Goal: Transaction & Acquisition: Purchase product/service

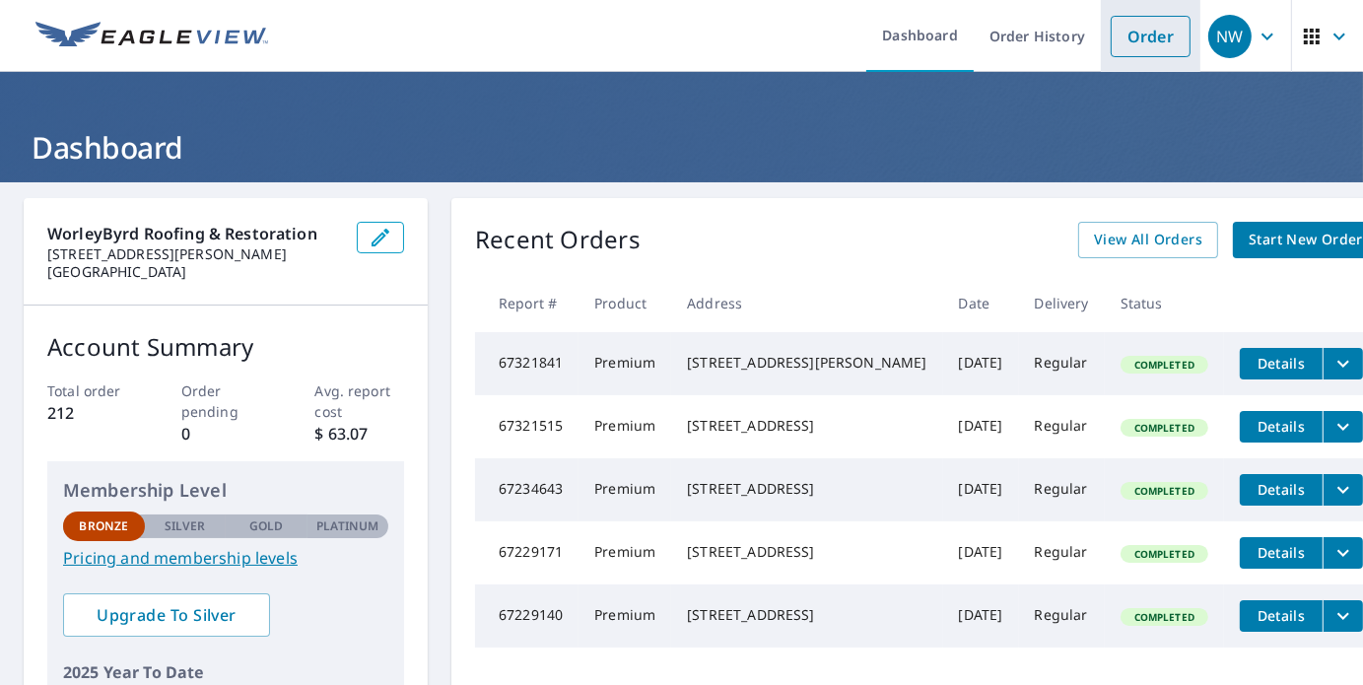
click at [1133, 32] on link "Order" at bounding box center [1150, 36] width 80 height 41
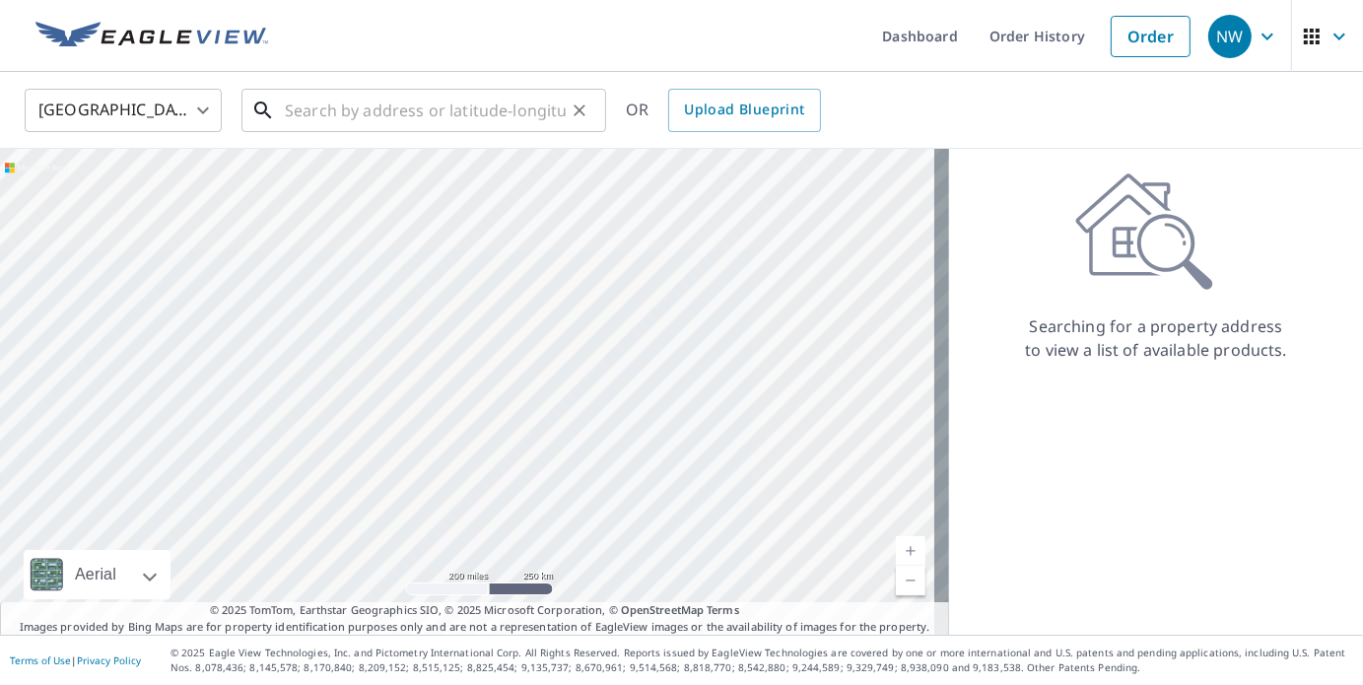
click at [508, 109] on input "text" at bounding box center [425, 110] width 281 height 55
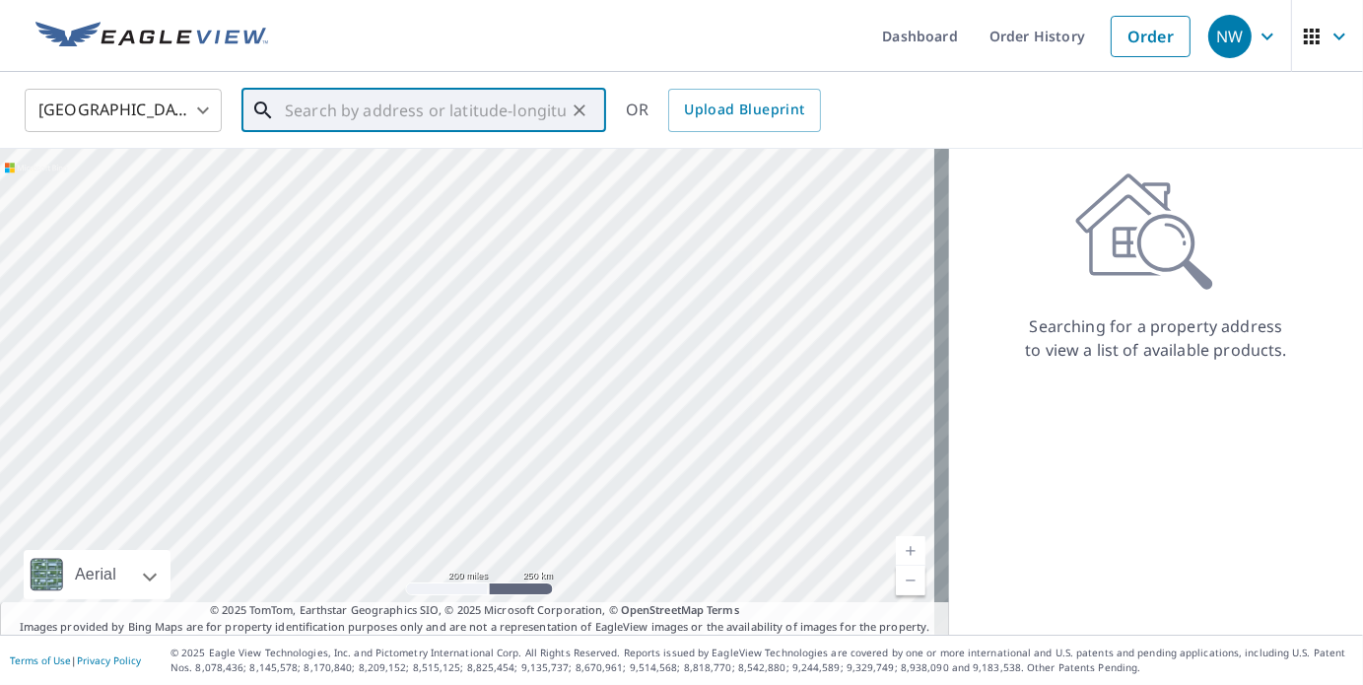
paste input "[STREET_ADDRESS][PERSON_NAME]"
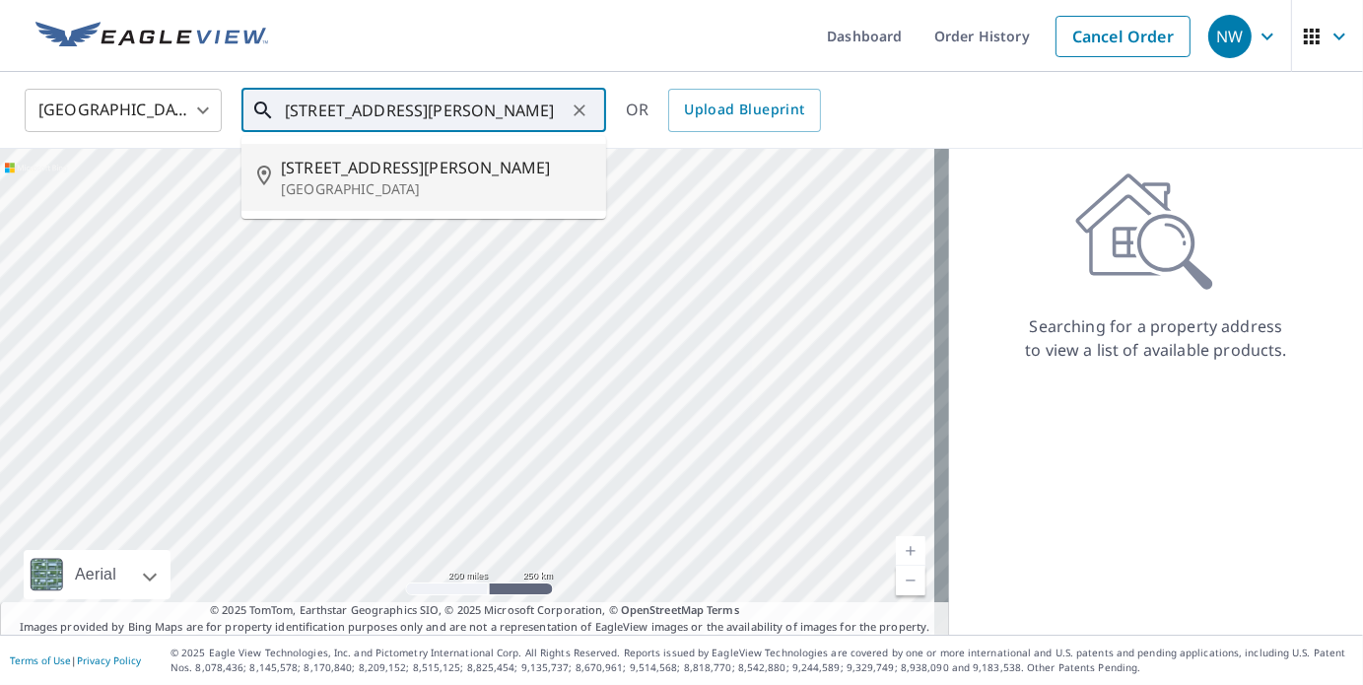
click at [302, 179] on p "[GEOGRAPHIC_DATA]" at bounding box center [435, 189] width 309 height 20
type input "[STREET_ADDRESS][PERSON_NAME]"
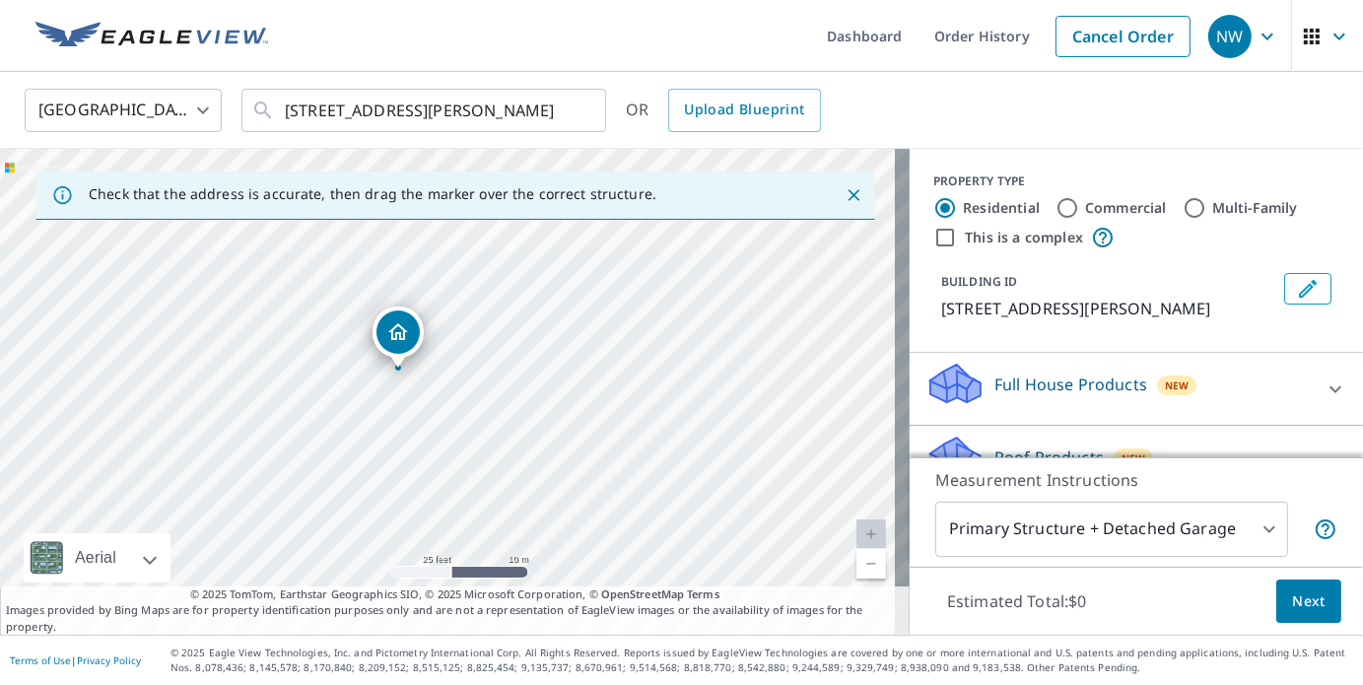
drag, startPoint x: 438, startPoint y: 404, endPoint x: 470, endPoint y: 469, distance: 72.3
click at [470, 469] on div "[STREET_ADDRESS][PERSON_NAME]" at bounding box center [454, 392] width 909 height 486
drag, startPoint x: 355, startPoint y: 402, endPoint x: 434, endPoint y: 430, distance: 83.5
click at [434, 430] on div "[STREET_ADDRESS][PERSON_NAME]" at bounding box center [454, 392] width 909 height 486
drag, startPoint x: 493, startPoint y: 411, endPoint x: 538, endPoint y: 422, distance: 46.6
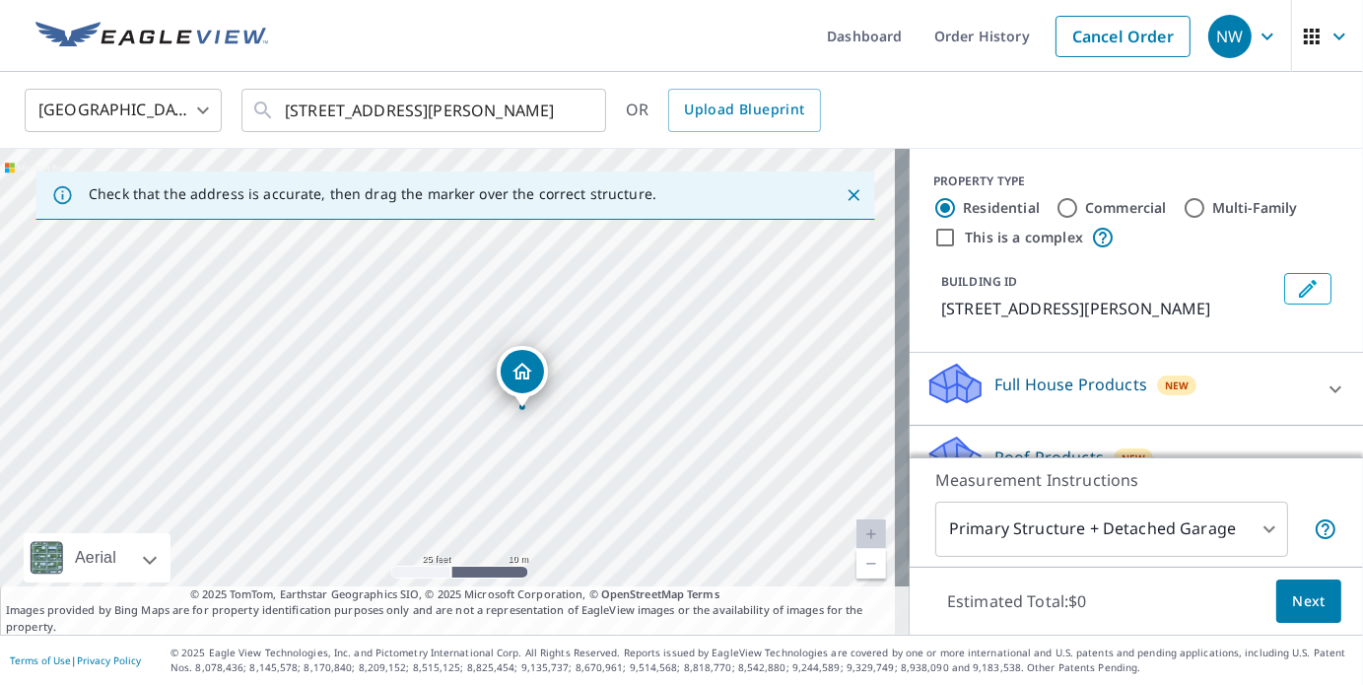
click at [538, 422] on div "[STREET_ADDRESS][PERSON_NAME]" at bounding box center [454, 392] width 909 height 486
drag, startPoint x: 516, startPoint y: 367, endPoint x: 482, endPoint y: 377, distance: 35.9
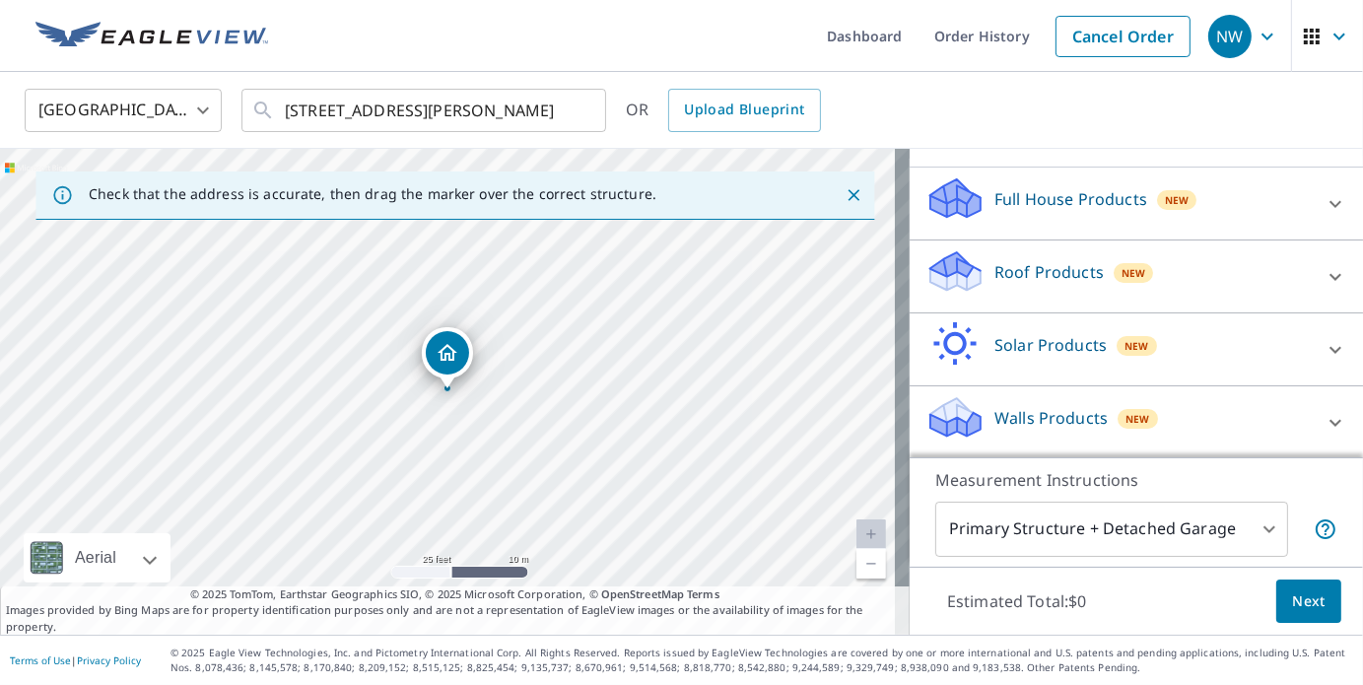
click at [1131, 271] on div "New" at bounding box center [1133, 273] width 40 height 20
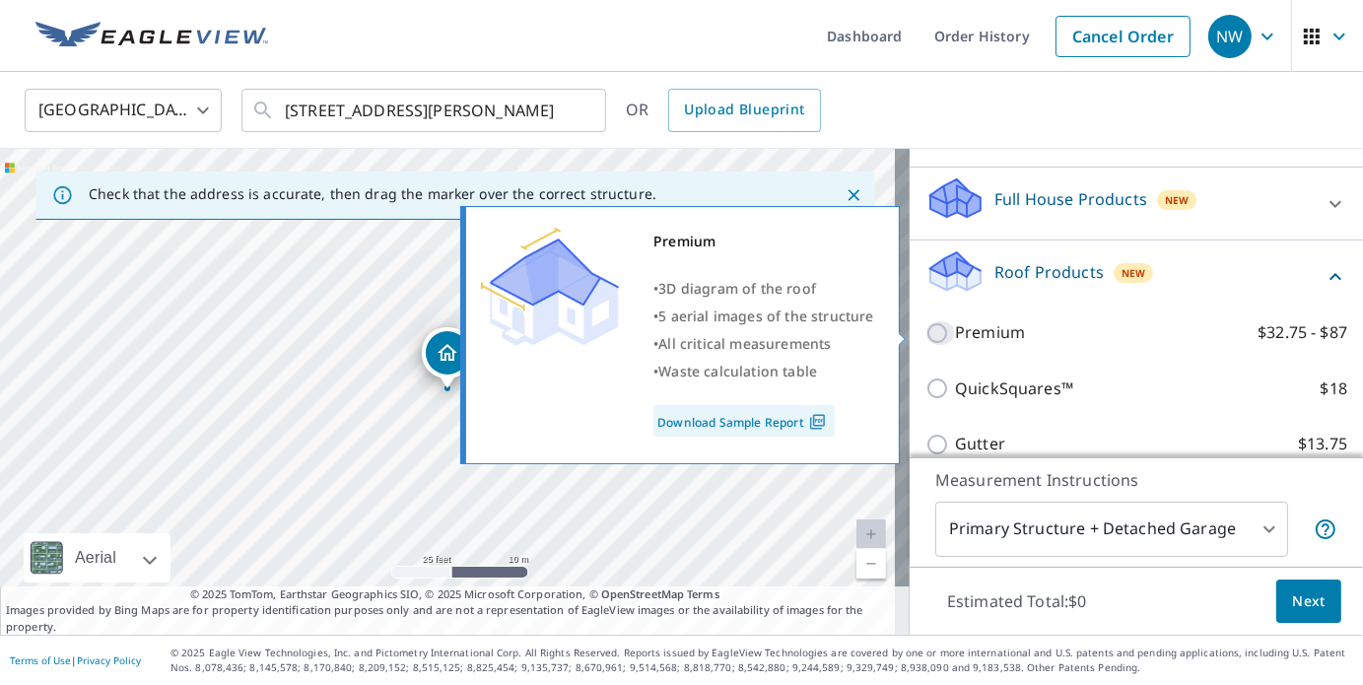
click at [928, 325] on input "Premium $32.75 - $87" at bounding box center [940, 333] width 30 height 24
checkbox input "true"
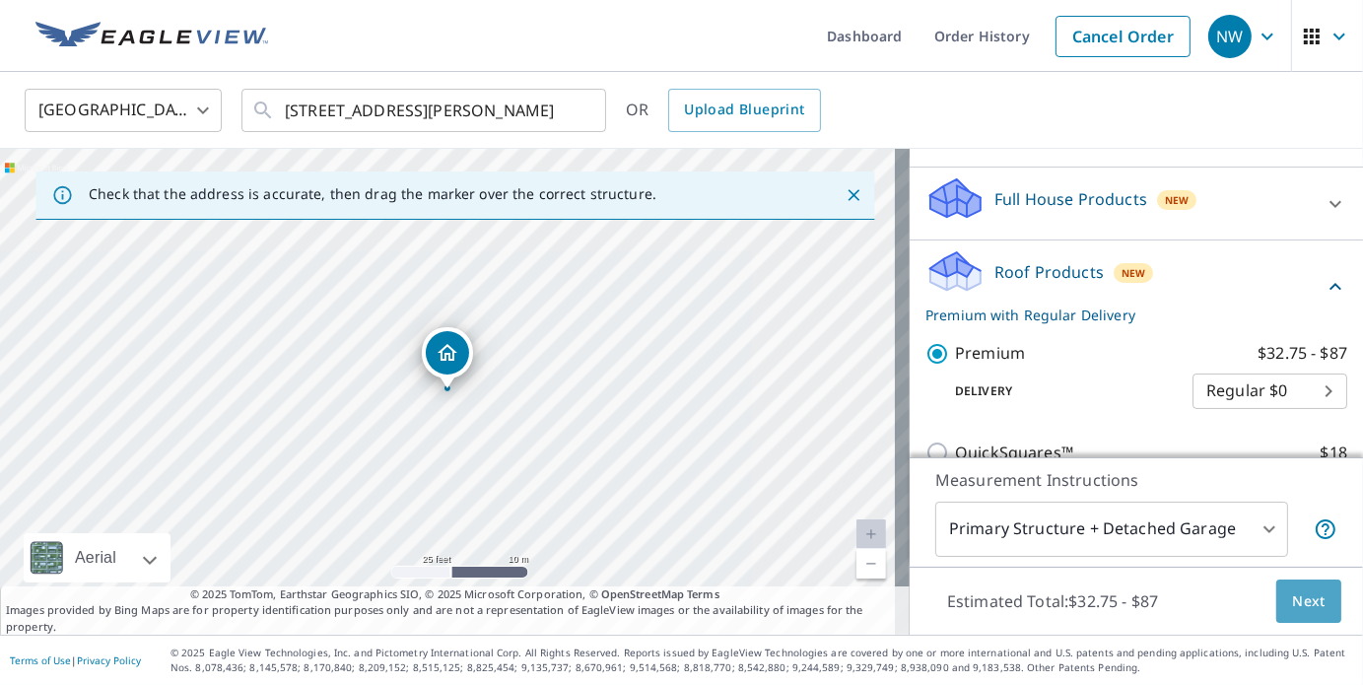
click at [1297, 602] on span "Next" at bounding box center [1308, 601] width 33 height 25
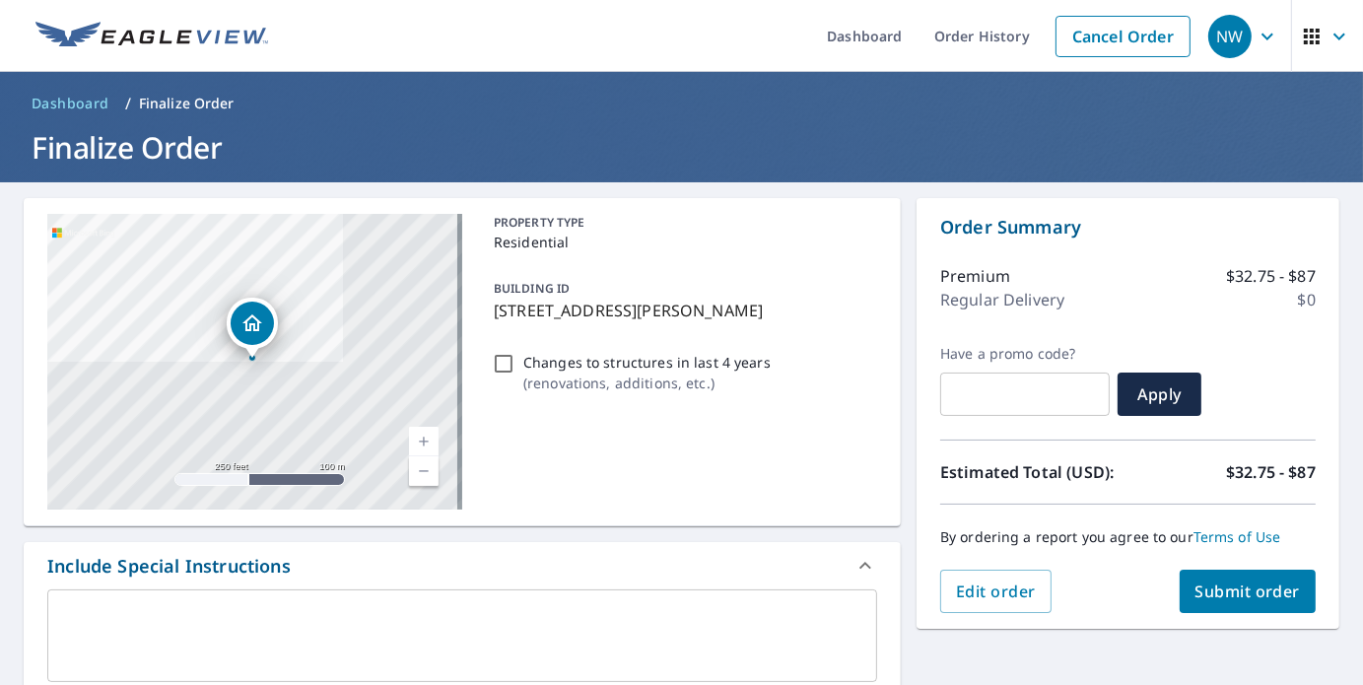
scroll to position [554, 0]
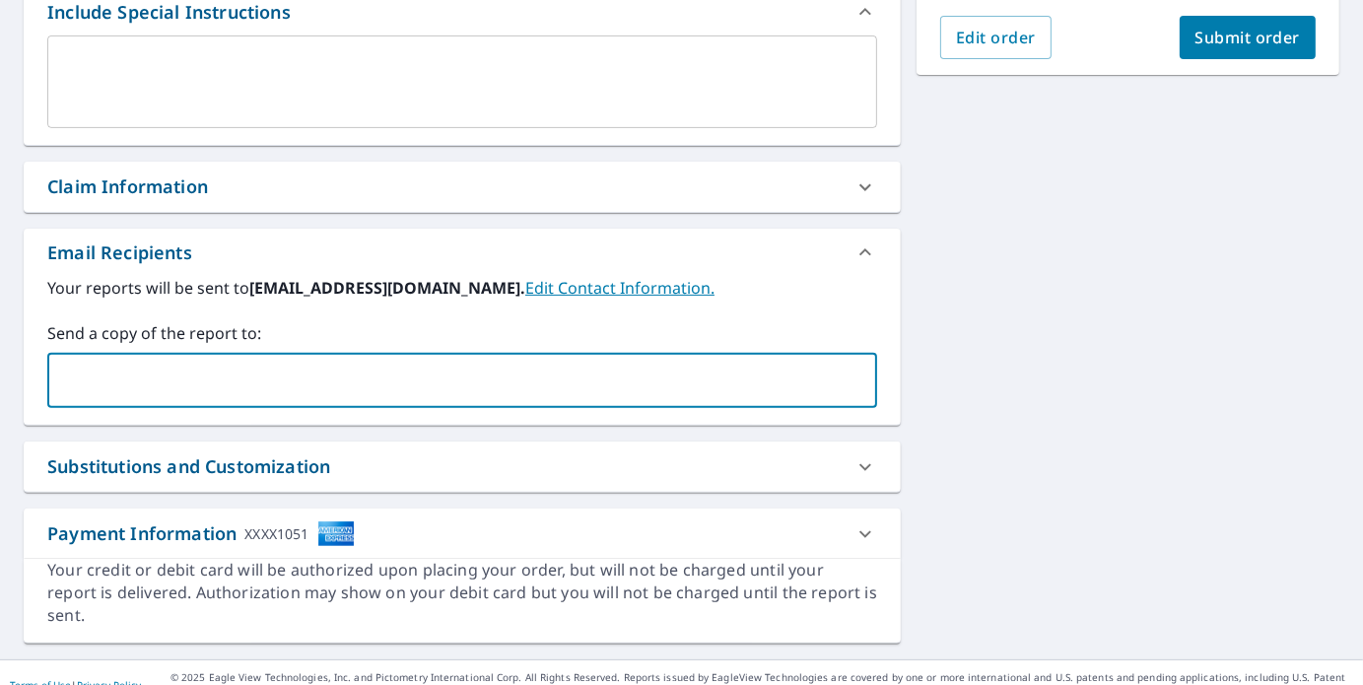
click at [645, 379] on input "text" at bounding box center [447, 380] width 782 height 37
click at [1283, 37] on span "Submit order" at bounding box center [1247, 38] width 105 height 22
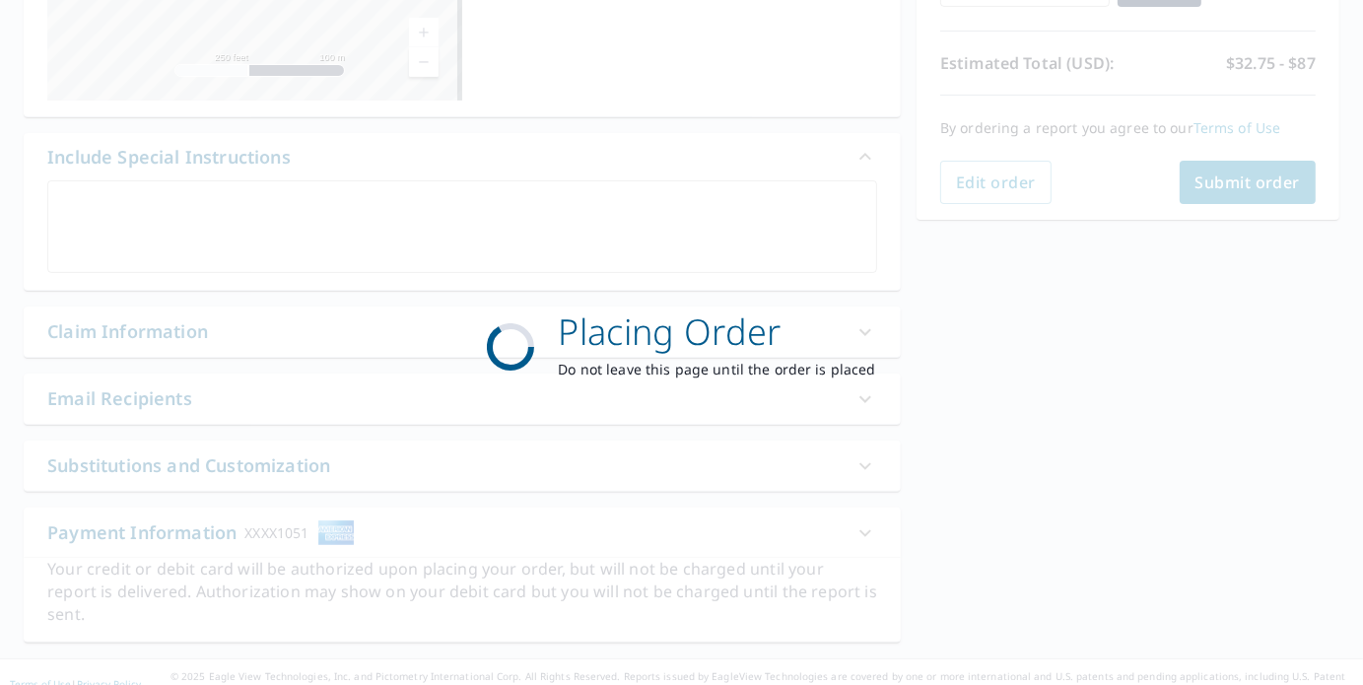
scroll to position [408, 0]
